Goal: Task Accomplishment & Management: Use online tool/utility

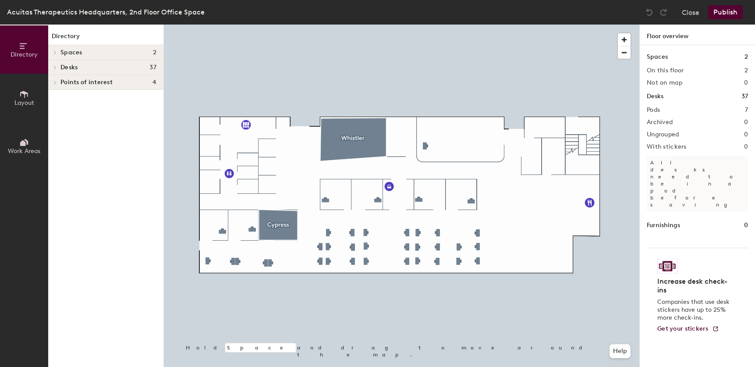
click at [439, 25] on div at bounding box center [401, 25] width 475 height 0
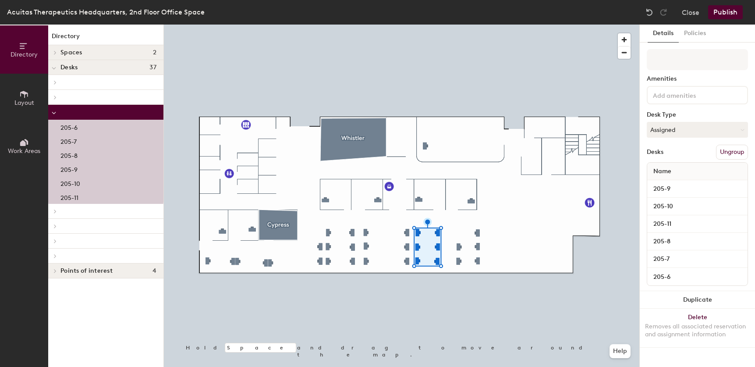
click at [67, 126] on p "205-6" at bounding box center [68, 126] width 17 height 10
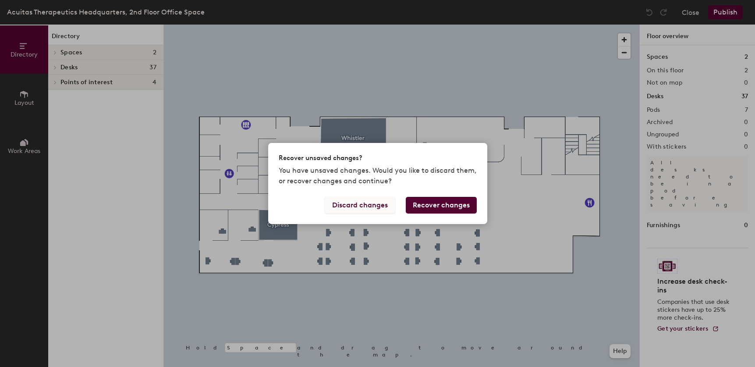
click at [349, 206] on button "Discard changes" at bounding box center [360, 205] width 71 height 17
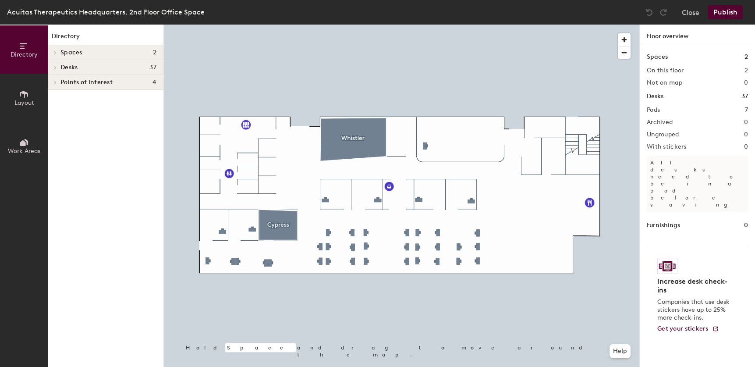
click at [251, 25] on div at bounding box center [401, 25] width 475 height 0
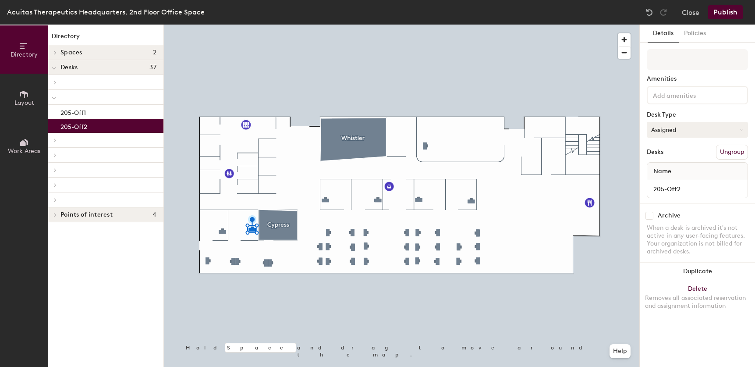
click at [681, 124] on button "Assigned" at bounding box center [696, 130] width 101 height 16
click at [590, 25] on div at bounding box center [401, 25] width 475 height 0
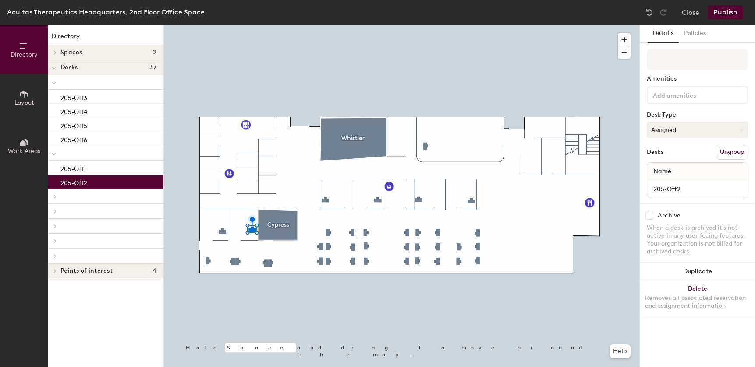
click at [698, 129] on button "Assigned" at bounding box center [696, 130] width 101 height 16
click at [687, 181] on div "Hoteled" at bounding box center [691, 183] width 88 height 13
click at [718, 11] on button "Publish" at bounding box center [725, 12] width 35 height 14
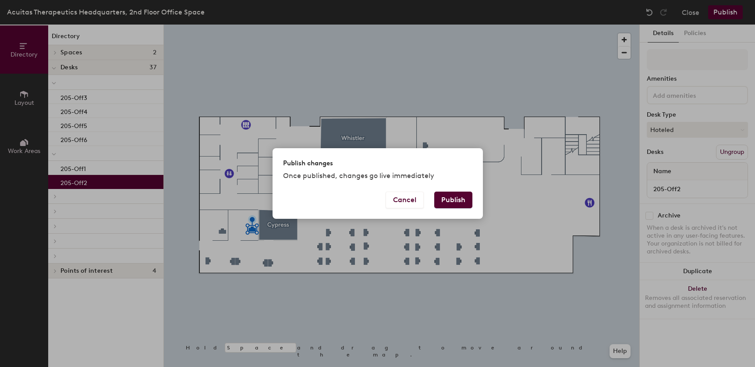
click at [448, 198] on button "Publish" at bounding box center [453, 199] width 38 height 17
